Goal: Navigation & Orientation: Find specific page/section

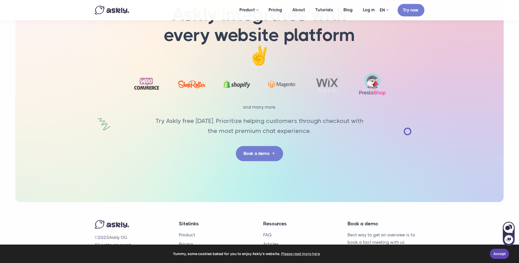
scroll to position [1585, 0]
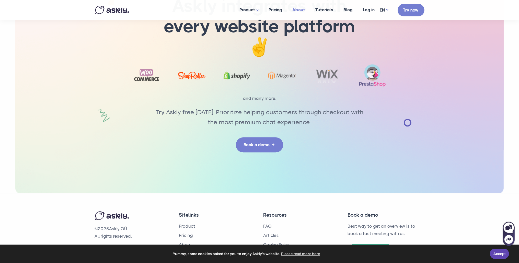
click at [303, 9] on link "About" at bounding box center [299, 10] width 23 height 20
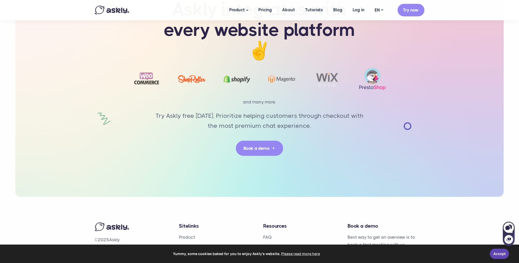
scroll to position [1152, 0]
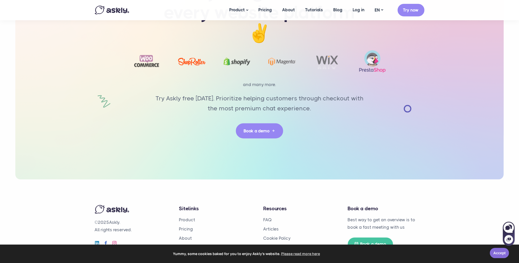
click at [495, 254] on link "Accept" at bounding box center [499, 253] width 19 height 10
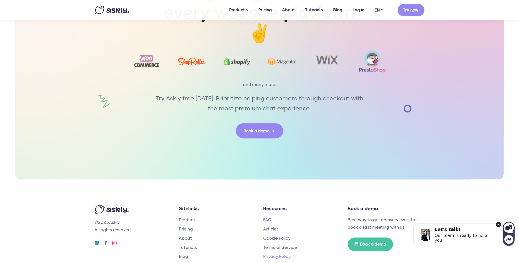
click at [273, 254] on link "Privacy Policy" at bounding box center [278, 256] width 28 height 5
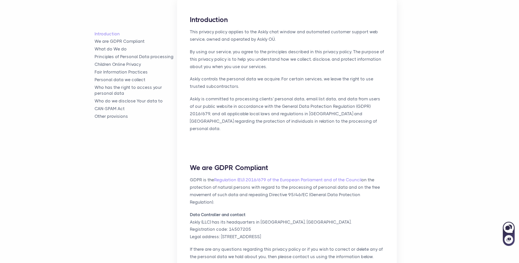
scroll to position [135, 0]
